Goal: Navigation & Orientation: Find specific page/section

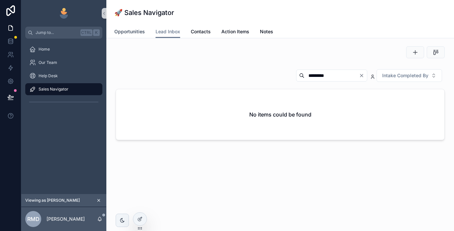
drag, startPoint x: 129, startPoint y: 28, endPoint x: 163, endPoint y: 42, distance: 36.4
click at [129, 28] on span "Opportunities" at bounding box center [129, 31] width 31 height 7
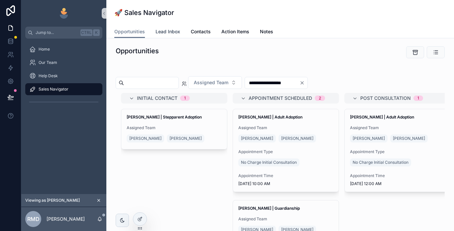
click at [172, 31] on span "Lead Inbox" at bounding box center [168, 31] width 25 height 7
